Goal: Transaction & Acquisition: Purchase product/service

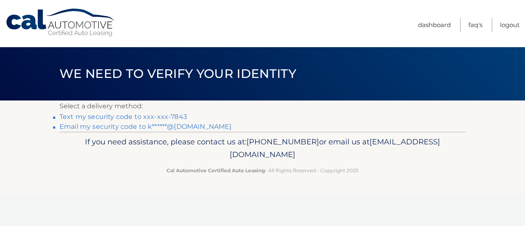
click at [165, 116] on link "Text my security code to xxx-xxx-7843" at bounding box center [122, 117] width 127 height 8
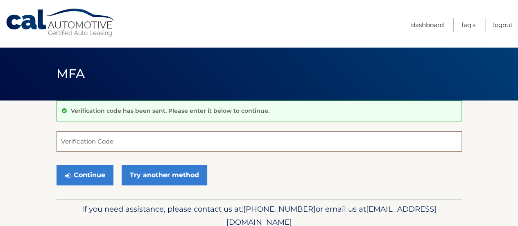
click at [103, 141] on input "Verification Code" at bounding box center [260, 141] width 406 height 20
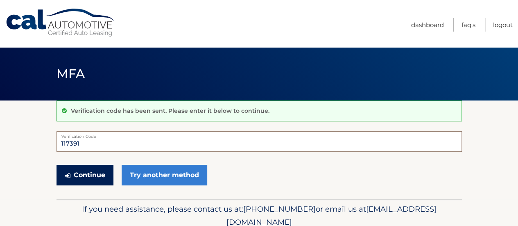
type input "117391"
click at [79, 178] on button "Continue" at bounding box center [85, 175] width 57 height 20
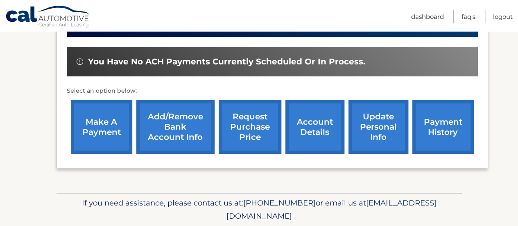
scroll to position [241, 0]
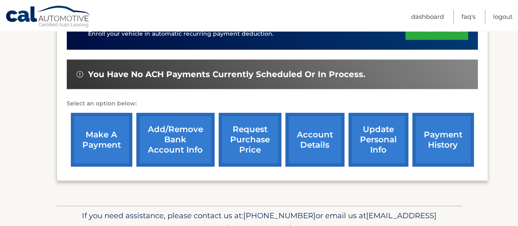
click at [89, 144] on link "make a payment" at bounding box center [101, 140] width 61 height 54
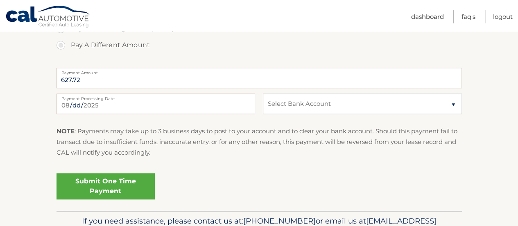
scroll to position [369, 0]
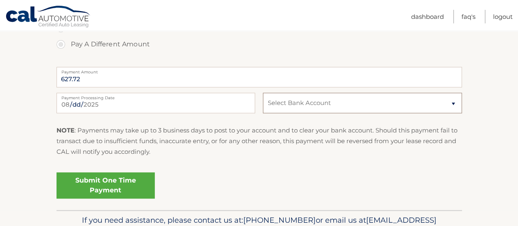
click at [289, 106] on select "Select Bank Account Savings SOFI BANK, NATIONAL ASSOCIATION *****5153 Checking …" at bounding box center [362, 103] width 199 height 20
select select "ZjE4OTQwODgtMmVjNy00ZWE3LWI2NzktMzNlMzY0YjkxZTI5"
click at [263, 93] on select "Select Bank Account Savings SOFI BANK, NATIONAL ASSOCIATION *****5153 Checking …" at bounding box center [362, 103] width 199 height 20
click at [269, 163] on fieldset "Pay Today's Balance Due ($627.72) Pay Monthly Payment ($627.72) Pay Upcoming Am…" at bounding box center [260, 89] width 406 height 242
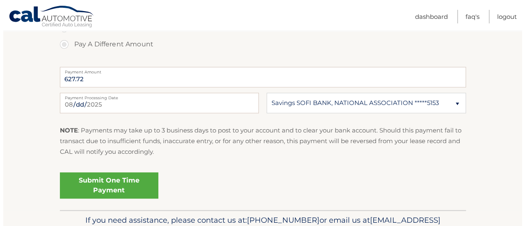
scroll to position [410, 0]
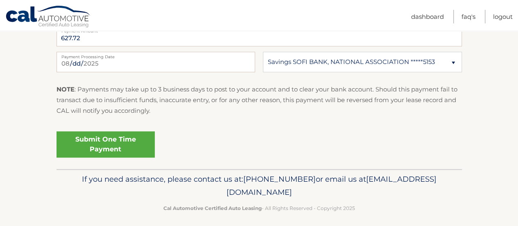
click at [104, 144] on link "Submit One Time Payment" at bounding box center [106, 144] width 98 height 26
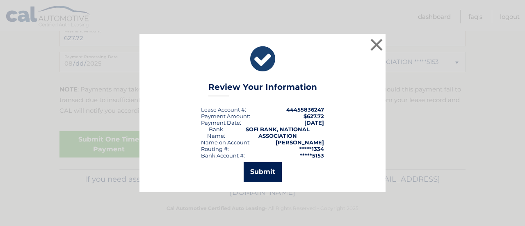
click at [266, 170] on button "Submit" at bounding box center [262, 172] width 38 height 20
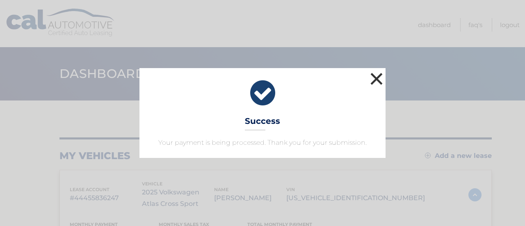
click at [375, 82] on button "×" at bounding box center [376, 78] width 16 height 16
